Goal: Check status: Check status

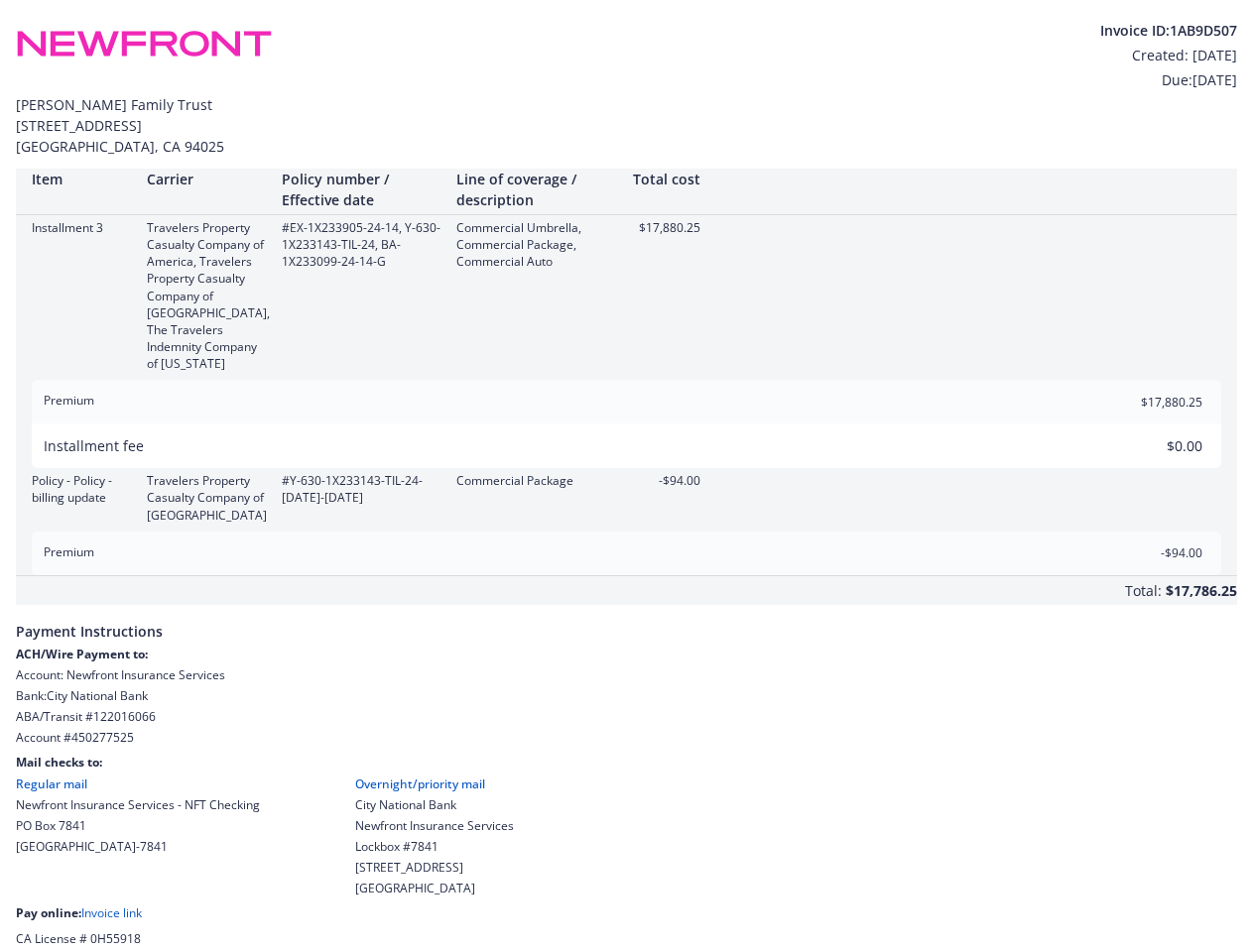
click at [626, 476] on div "Policy - Policy - billing update Travelers Property Casualty Company of America…" at bounding box center [626, 496] width 1221 height 51
